Goal: Task Accomplishment & Management: Manage account settings

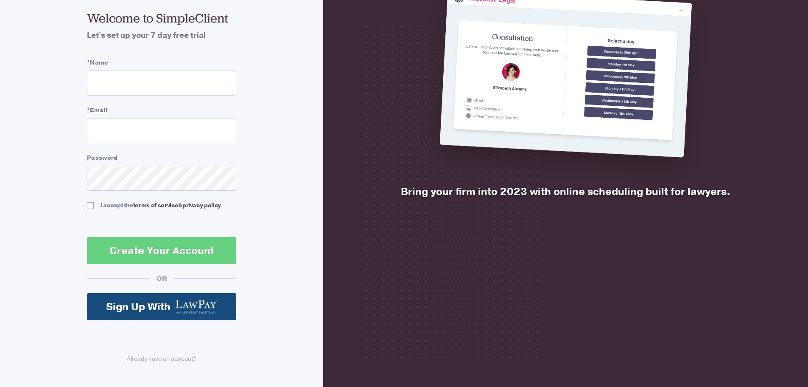
scroll to position [60, 0]
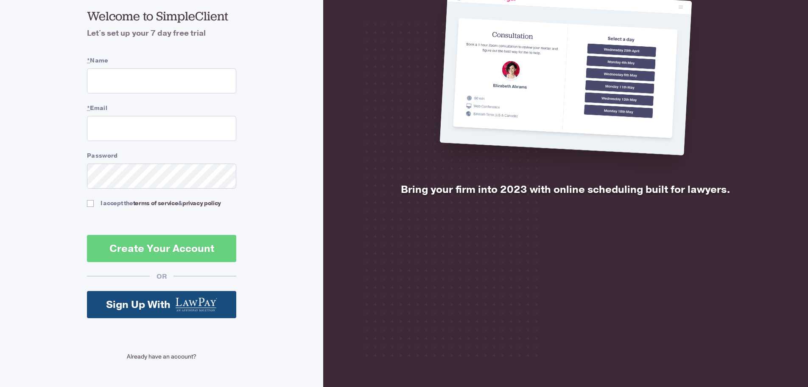
click at [172, 356] on link "Already have an account?" at bounding box center [161, 356] width 149 height 9
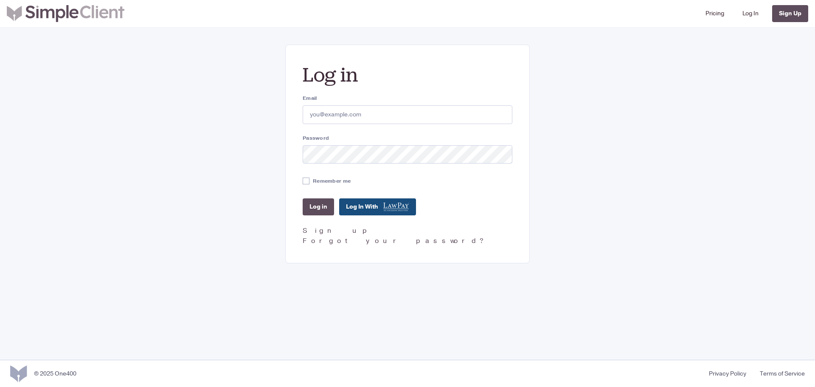
type input "Deidre’ J. Stokes"
click at [308, 181] on input "Remember me" at bounding box center [306, 180] width 7 height 7
checkbox input "true"
click at [310, 202] on input "Log in" at bounding box center [318, 206] width 31 height 17
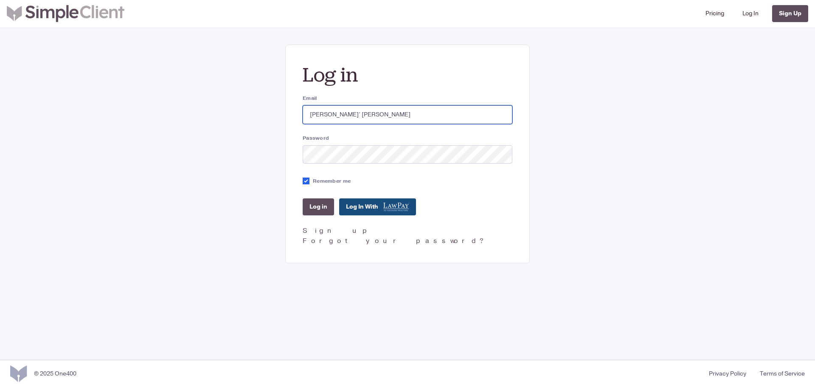
click at [367, 112] on input "Deidre’ J. Stokes" at bounding box center [408, 114] width 210 height 19
drag, startPoint x: 367, startPoint y: 111, endPoint x: 281, endPoint y: 111, distance: 86.1
click at [281, 111] on div "Log in Email Deidre’ J. Stokes Password Remember me Log in Log In With Sign up …" at bounding box center [407, 154] width 611 height 219
type input "deidre@nbwlaw.net"
click at [397, 73] on h2 "Log in" at bounding box center [408, 74] width 210 height 25
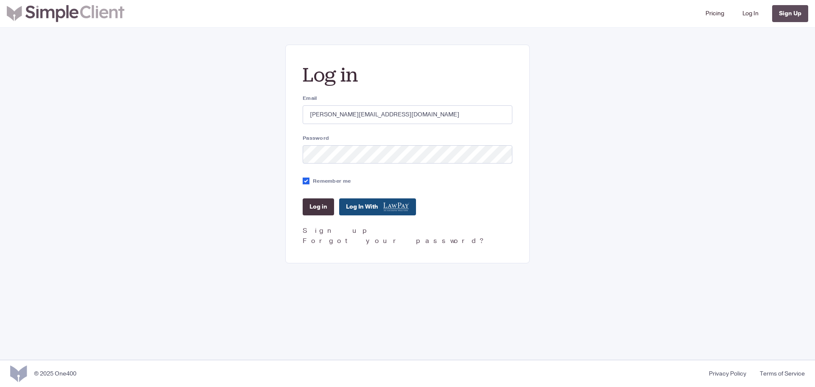
click at [316, 204] on input "Log in" at bounding box center [318, 206] width 31 height 17
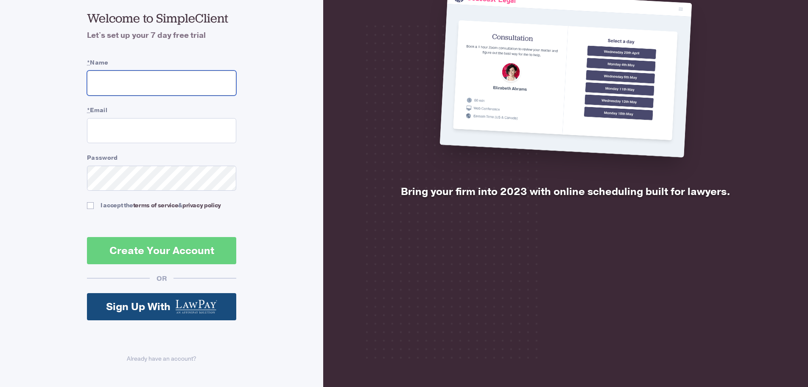
scroll to position [60, 0]
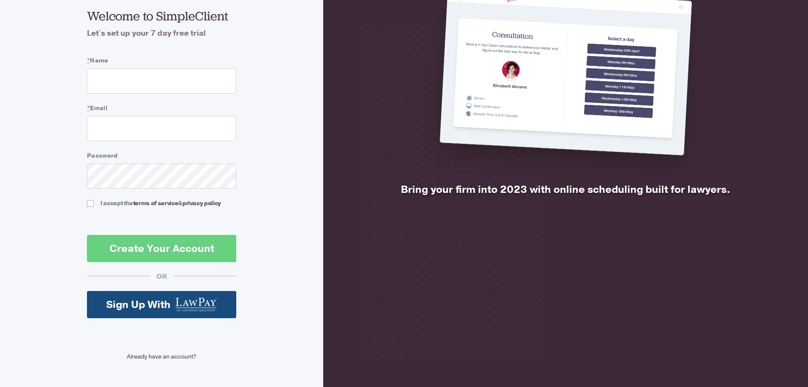
click at [170, 358] on link "Already have an account?" at bounding box center [161, 356] width 149 height 9
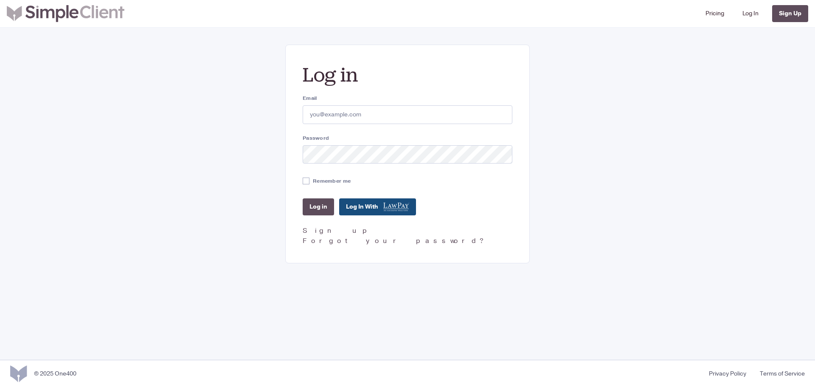
type input "deidre@nbwlaw.net"
click at [305, 182] on input "Remember me" at bounding box center [306, 180] width 7 height 7
checkbox input "true"
click at [318, 204] on input "Log in" at bounding box center [318, 206] width 31 height 17
